Goal: Task Accomplishment & Management: Manage account settings

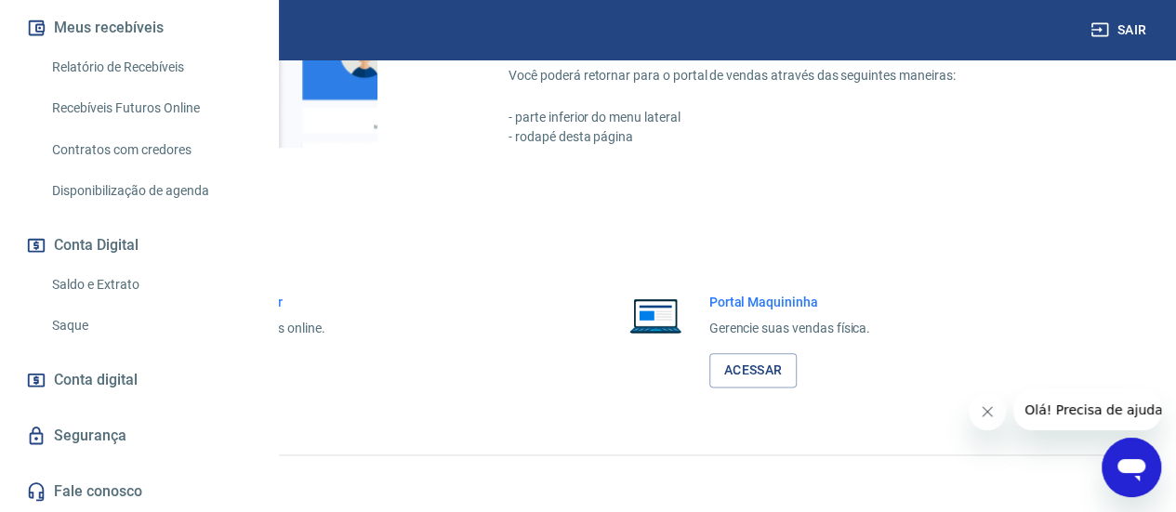
scroll to position [476, 0]
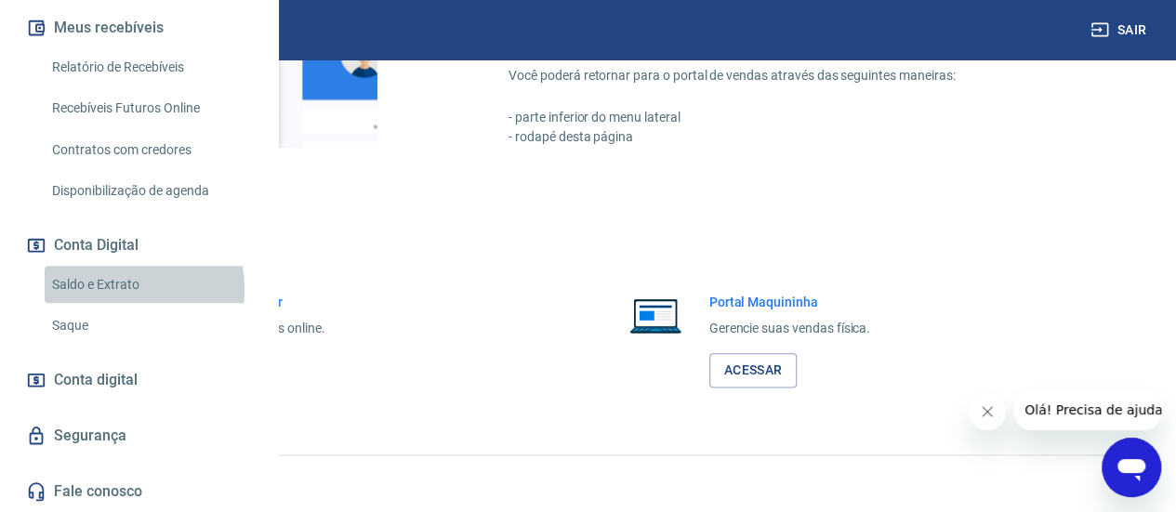
click at [95, 290] on link "Saldo e Extrato" at bounding box center [150, 285] width 211 height 38
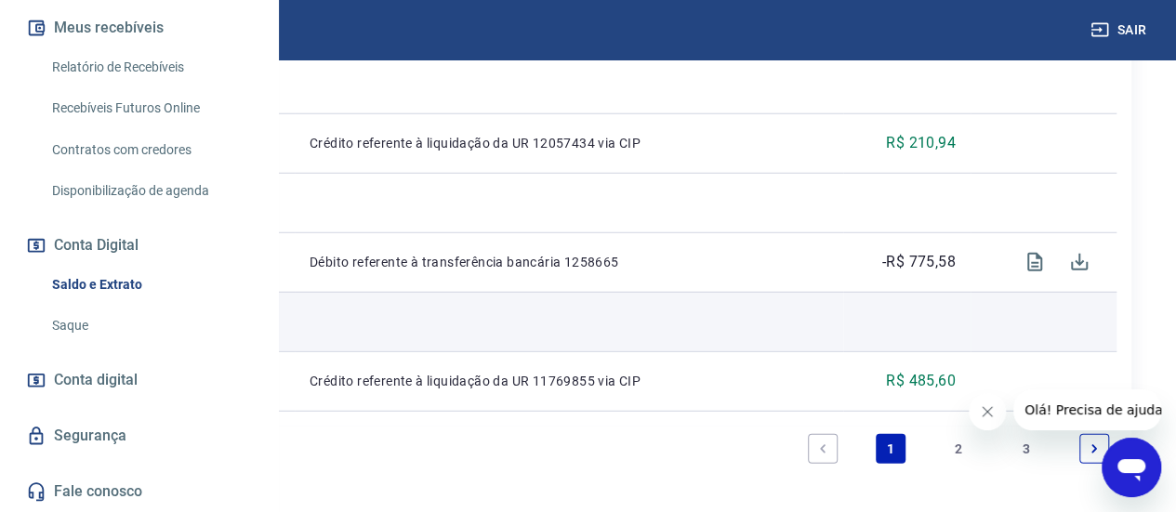
scroll to position [2523, 0]
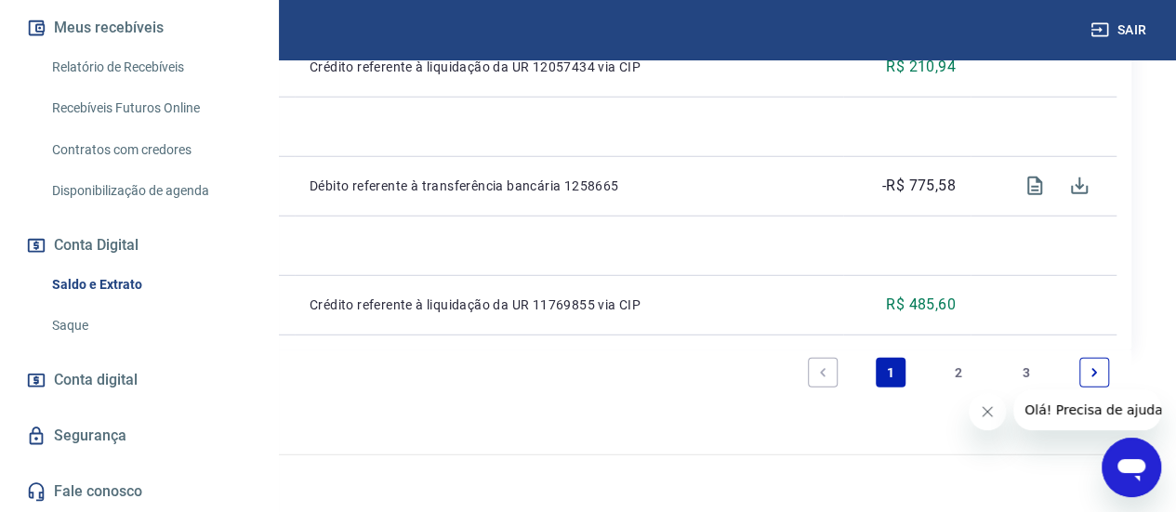
click at [85, 317] on link "Saque" at bounding box center [150, 326] width 211 height 38
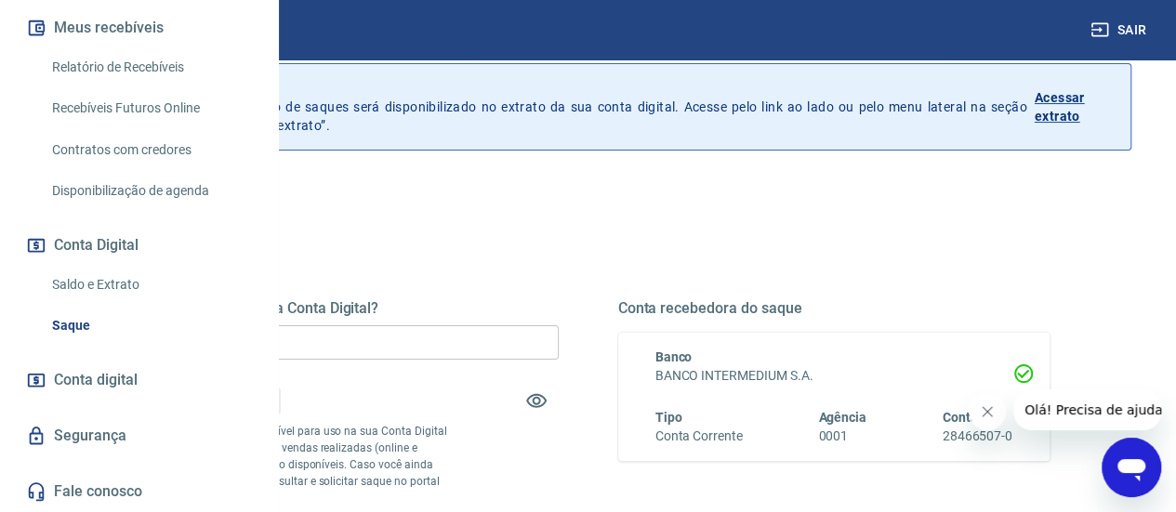
scroll to position [186, 0]
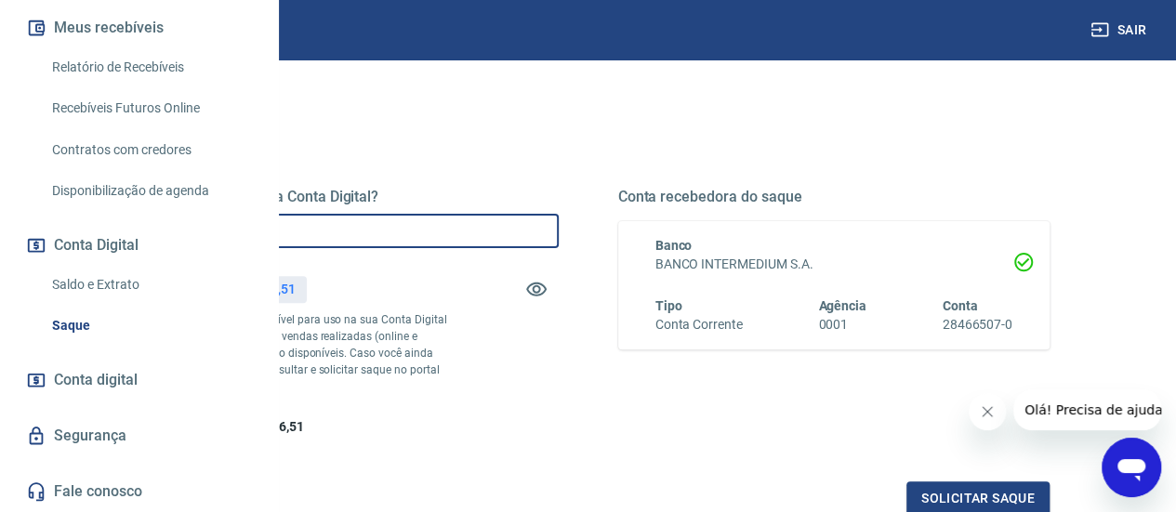
click at [532, 229] on input "R$ 0,00" at bounding box center [342, 231] width 432 height 34
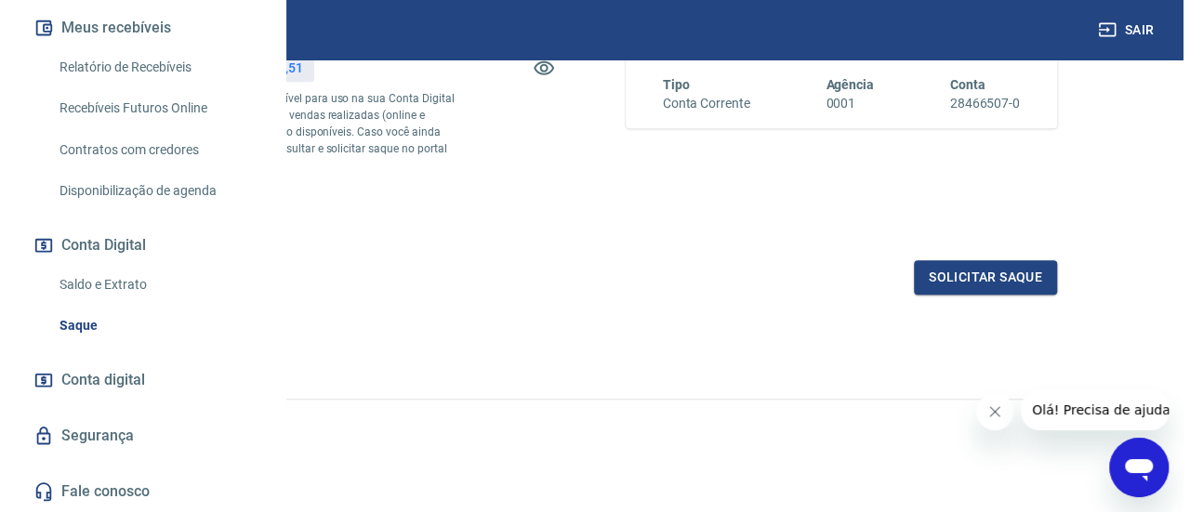
scroll to position [439, 0]
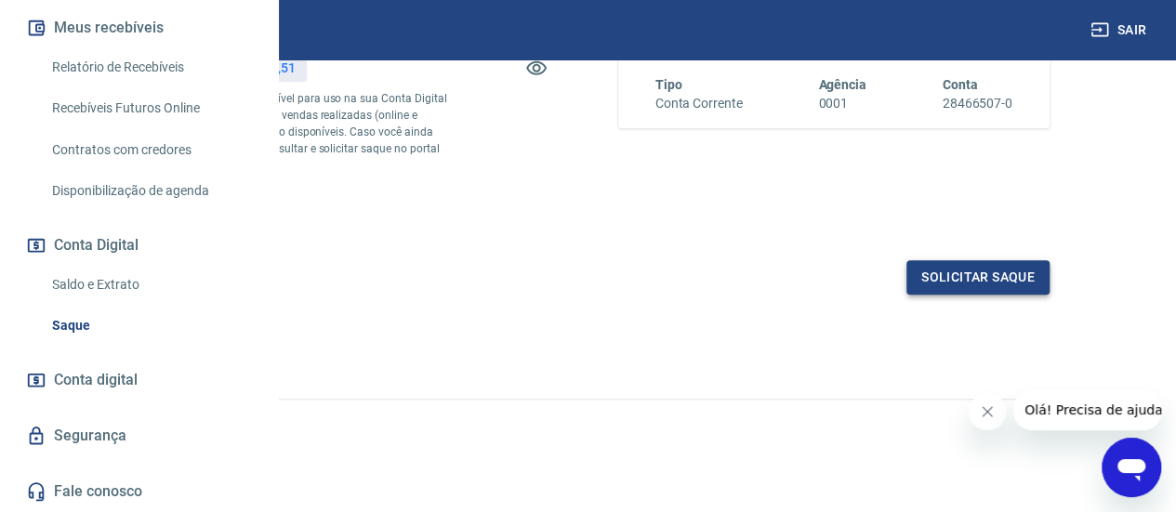
type input "R$ 1.186,51"
click at [967, 274] on button "Solicitar saque" at bounding box center [978, 277] width 143 height 34
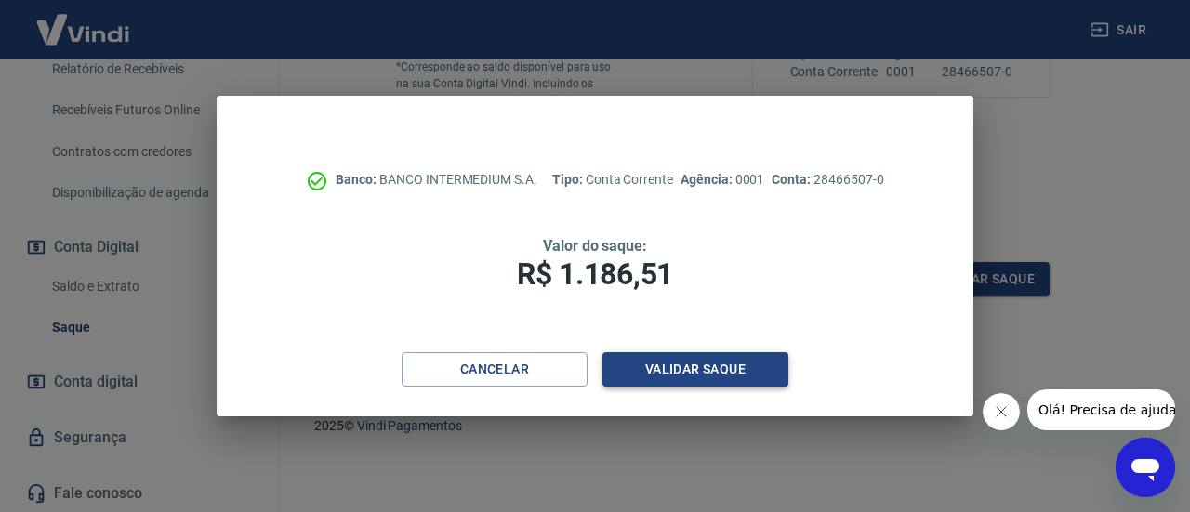
click at [713, 369] on button "Validar saque" at bounding box center [696, 369] width 186 height 34
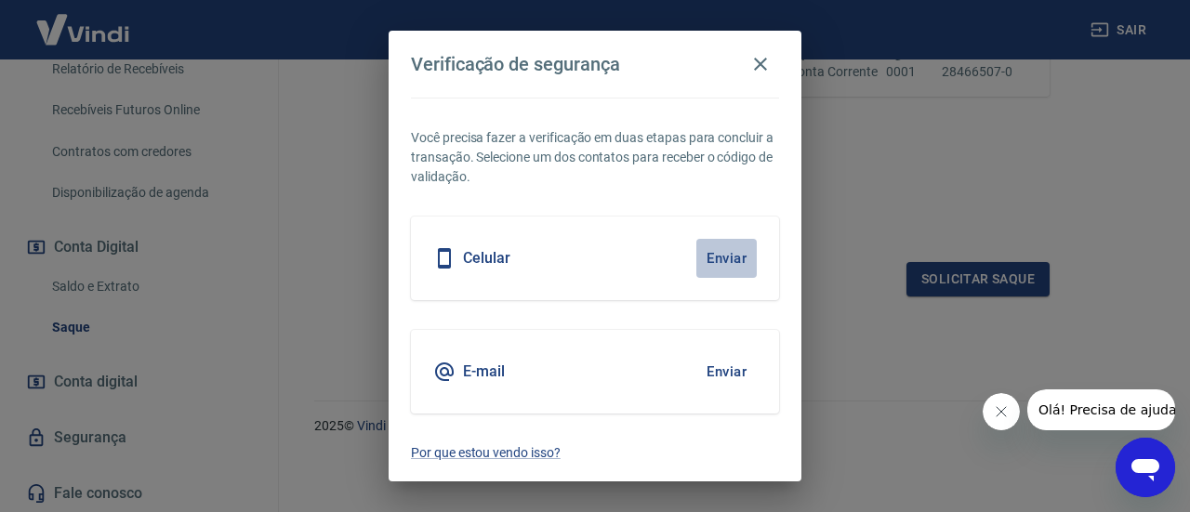
click at [746, 255] on button "Enviar" at bounding box center [727, 258] width 60 height 39
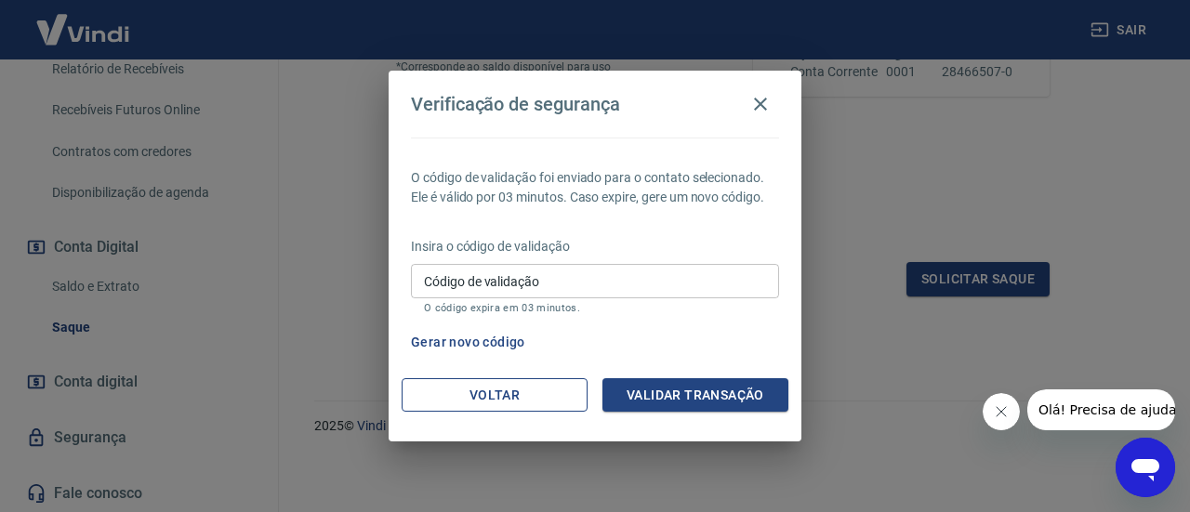
click at [487, 399] on button "Voltar" at bounding box center [495, 396] width 186 height 34
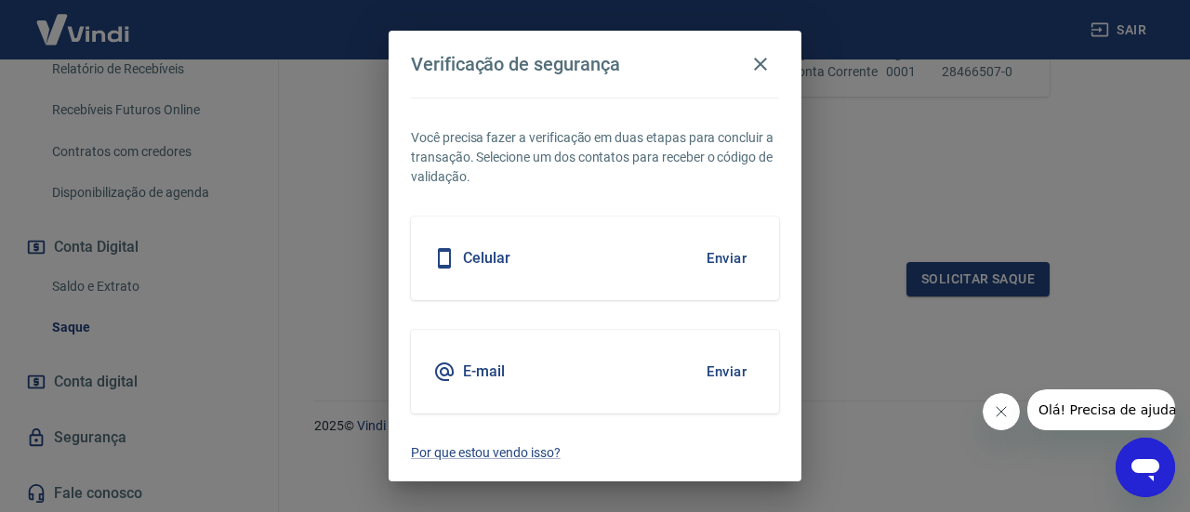
click at [721, 373] on button "Enviar" at bounding box center [727, 371] width 60 height 39
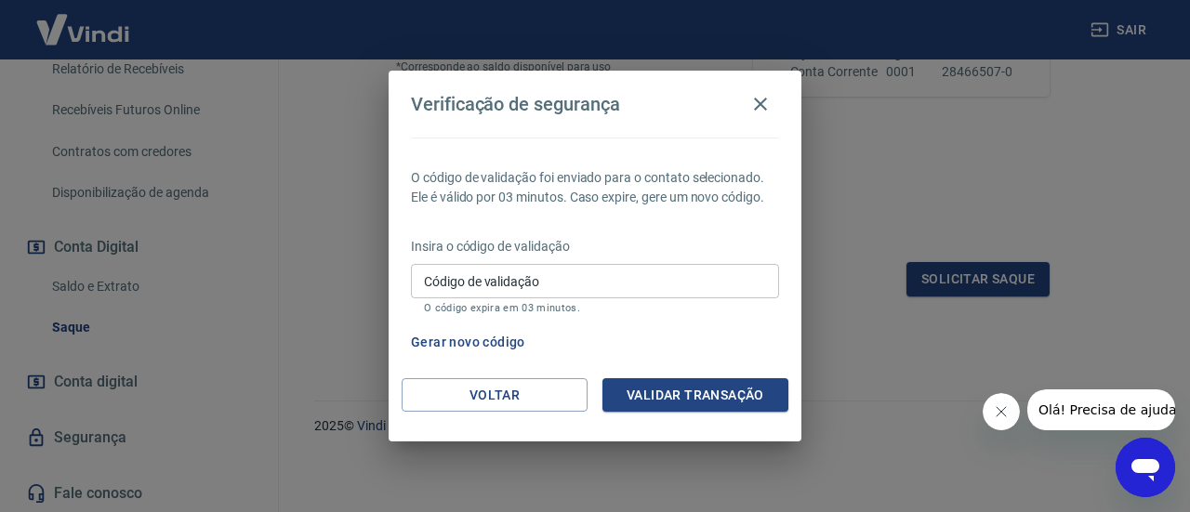
click at [454, 271] on div "Código de validação Código de validação O código expira em 03 minutos." at bounding box center [595, 289] width 368 height 50
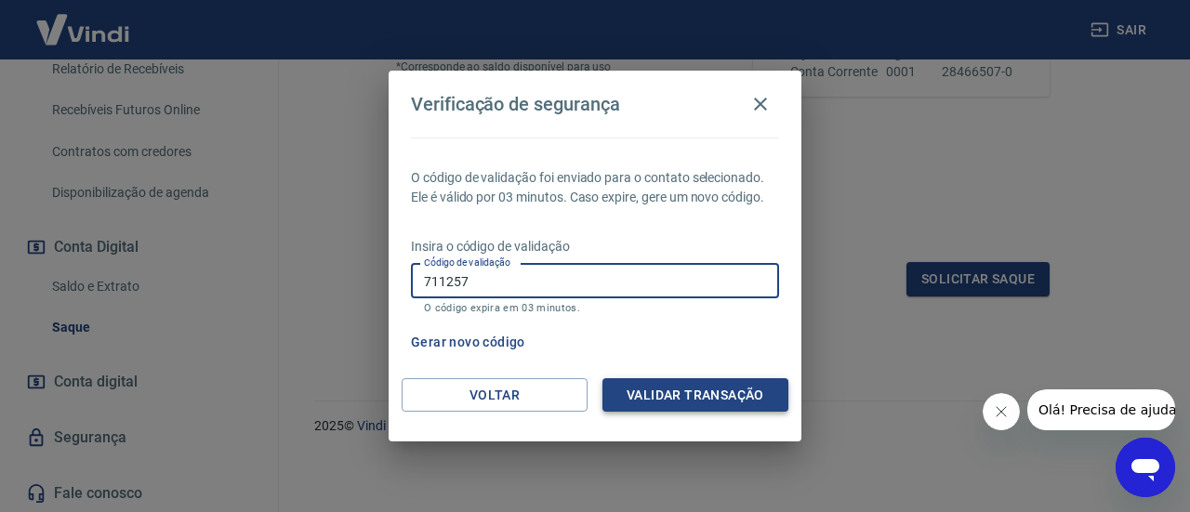
type input "711257"
click at [679, 396] on button "Validar transação" at bounding box center [696, 396] width 186 height 34
